Goal: Navigation & Orientation: Understand site structure

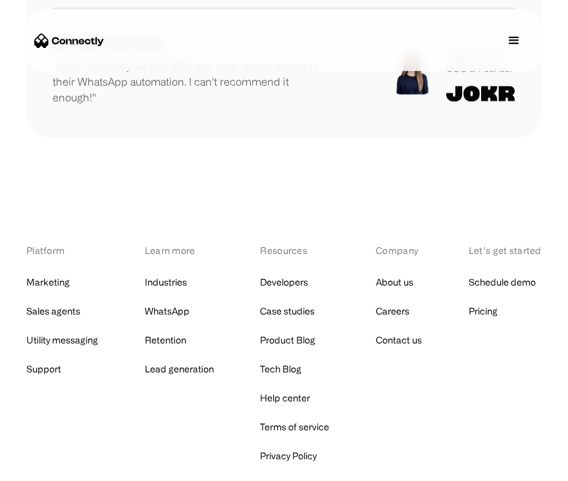
scroll to position [8955, 0]
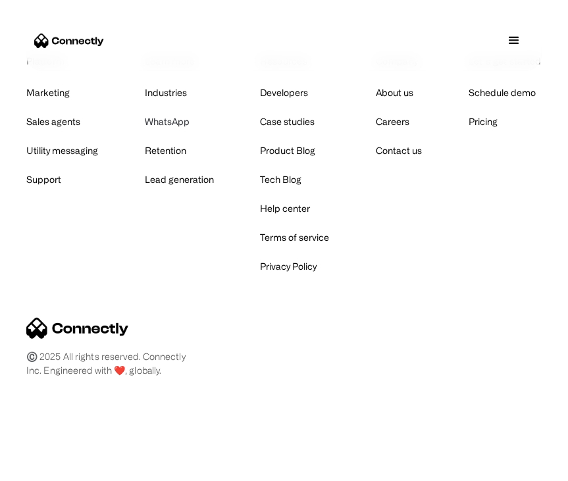
click at [182, 120] on link "WhatsApp" at bounding box center [167, 122] width 45 height 18
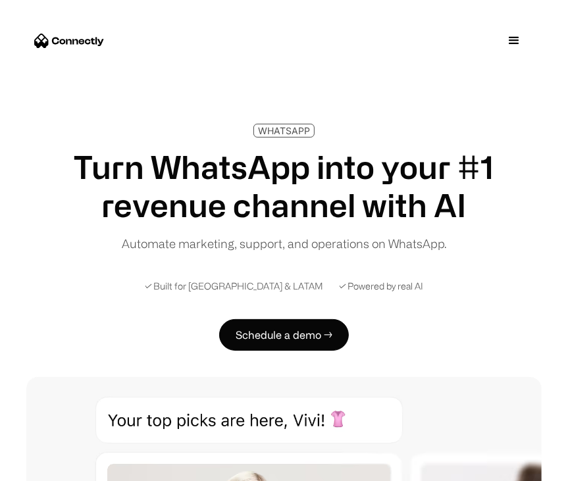
click at [83, 39] on img "home" at bounding box center [69, 41] width 70 height 14
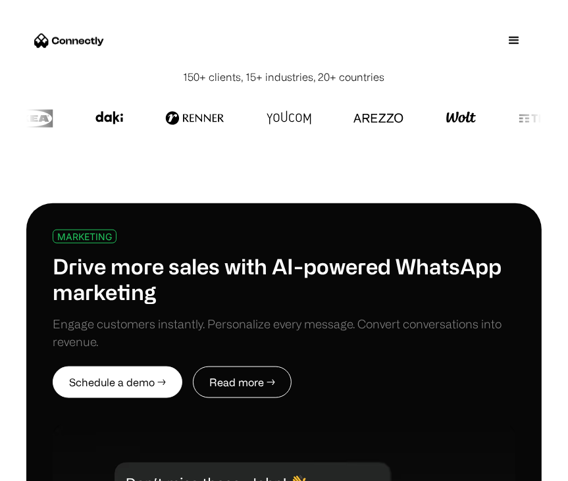
scroll to position [724, 0]
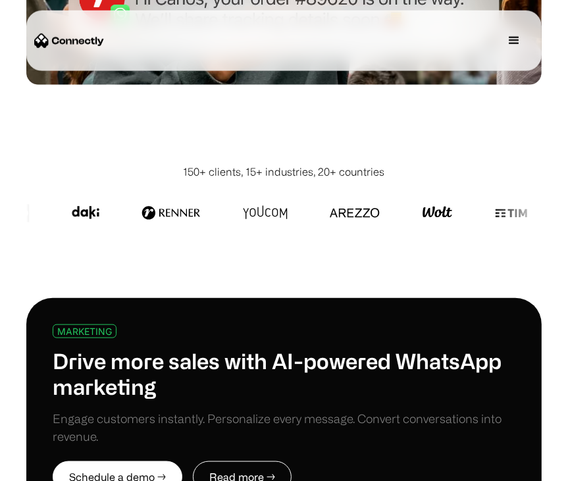
click at [513, 45] on div "menu" at bounding box center [514, 41] width 16 height 16
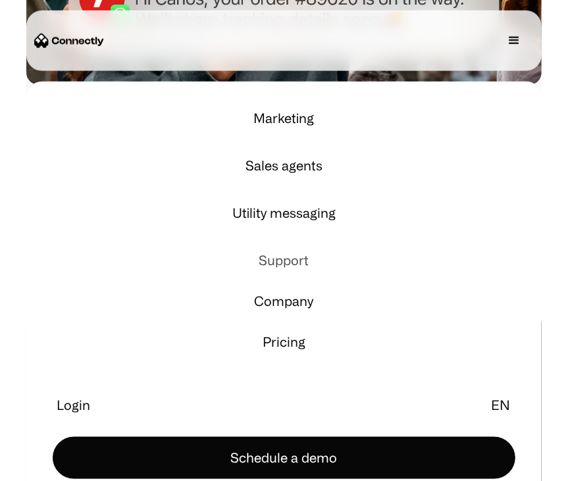
click at [290, 257] on link "Support" at bounding box center [284, 261] width 484 height 32
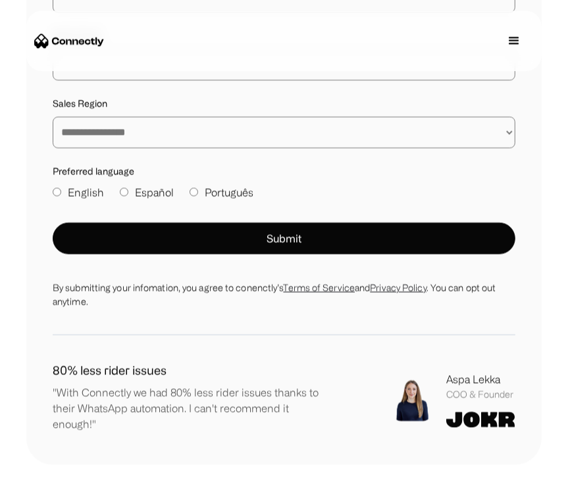
scroll to position [4639, 0]
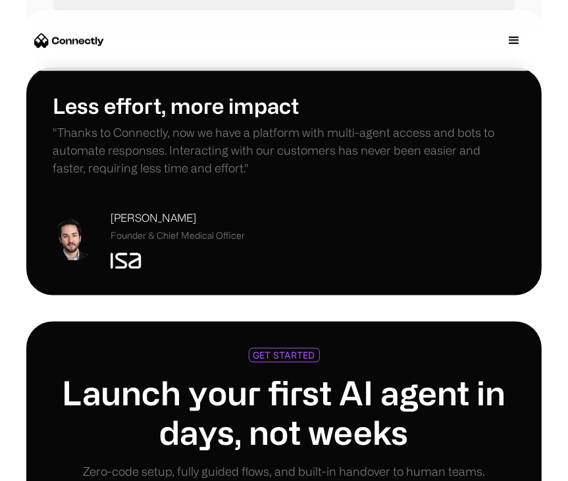
scroll to position [3686, 0]
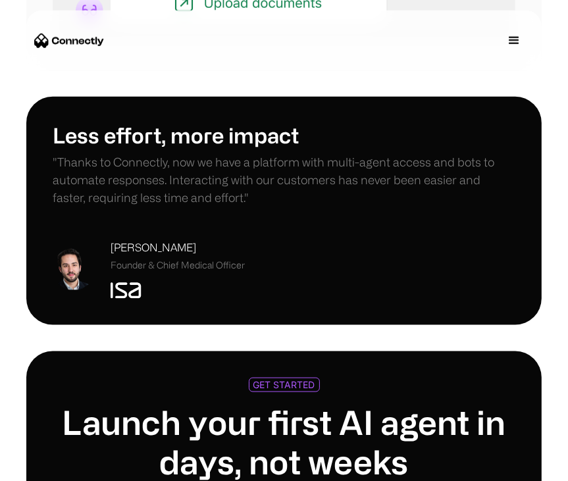
click at [504, 39] on div "menu" at bounding box center [513, 40] width 39 height 39
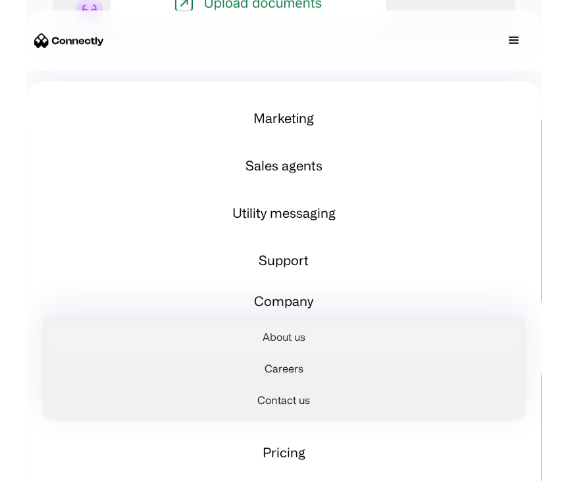
click at [290, 330] on link "About us" at bounding box center [283, 337] width 473 height 32
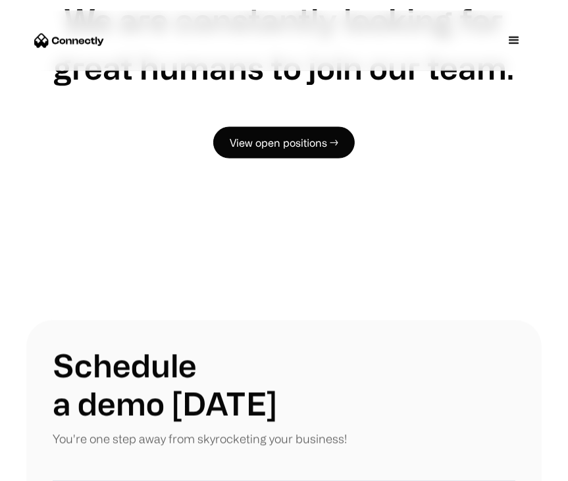
scroll to position [845, 0]
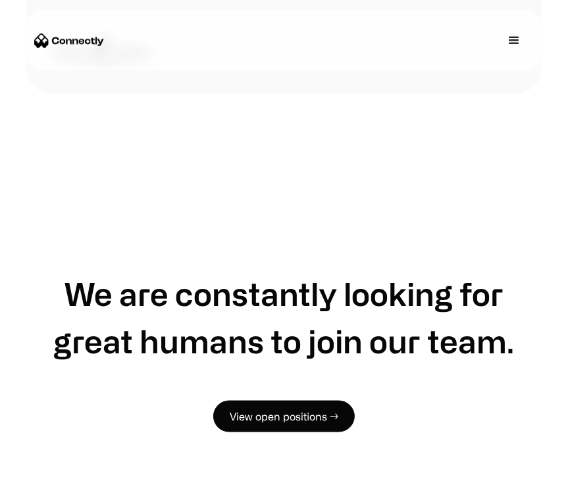
click at [508, 34] on div "menu" at bounding box center [514, 41] width 16 height 16
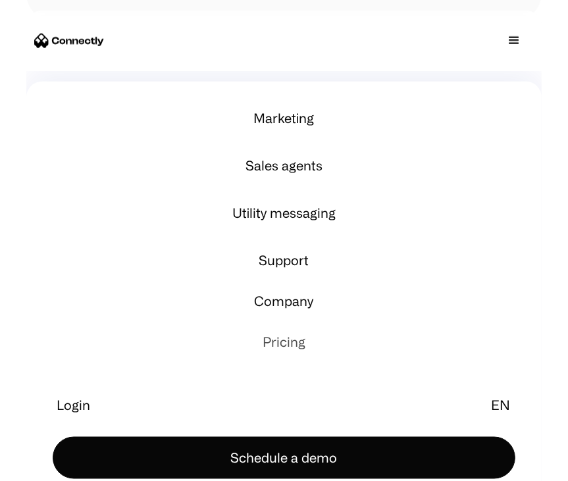
scroll to position [1043, 0]
click at [296, 344] on link "Pricing" at bounding box center [284, 342] width 484 height 32
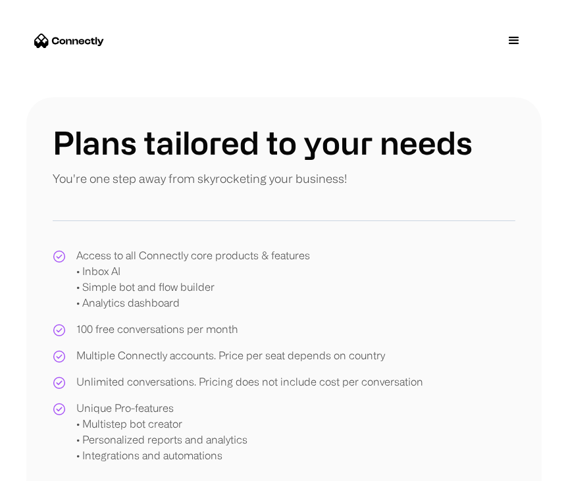
click at [512, 41] on div "menu" at bounding box center [514, 41] width 16 height 16
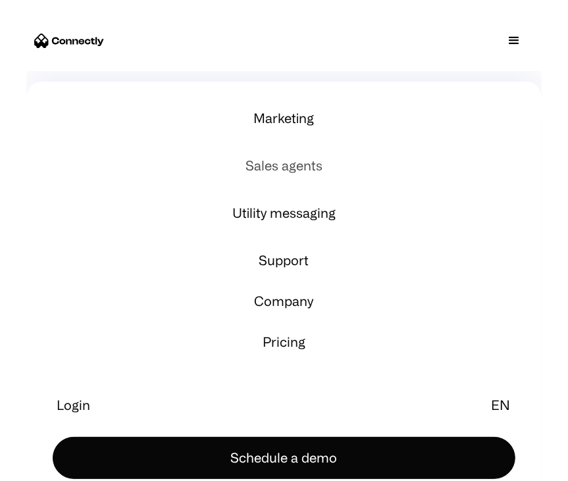
click at [285, 163] on link "Sales agents" at bounding box center [284, 166] width 484 height 32
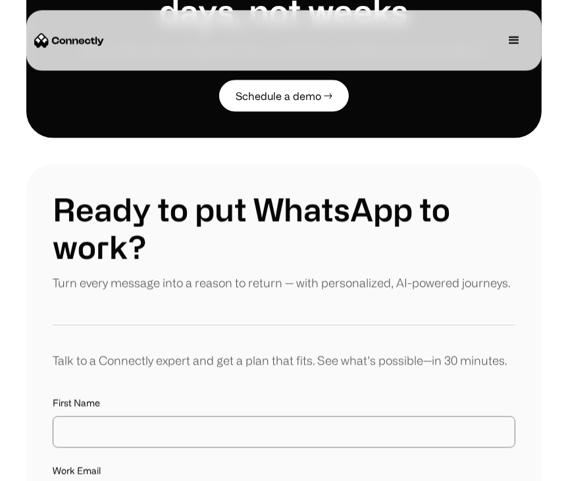
scroll to position [4344, 0]
